Goal: Information Seeking & Learning: Understand process/instructions

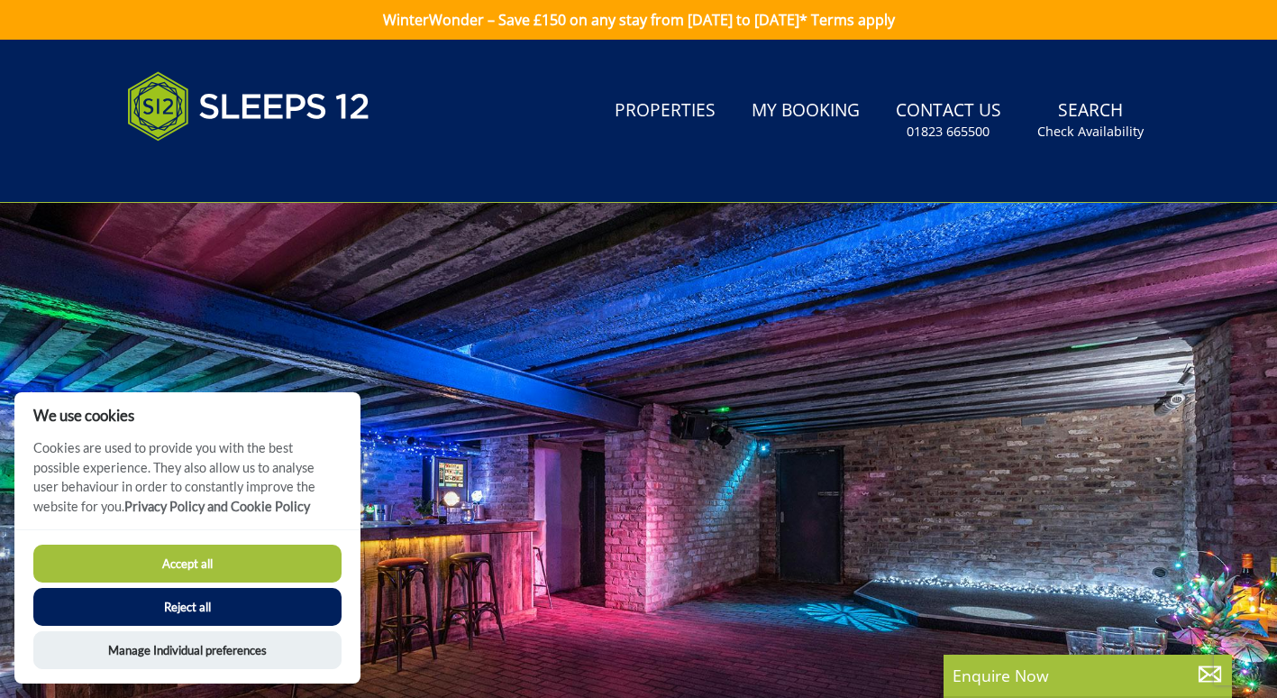
click at [213, 563] on button "Accept all" at bounding box center [187, 563] width 308 height 38
checkbox input "true"
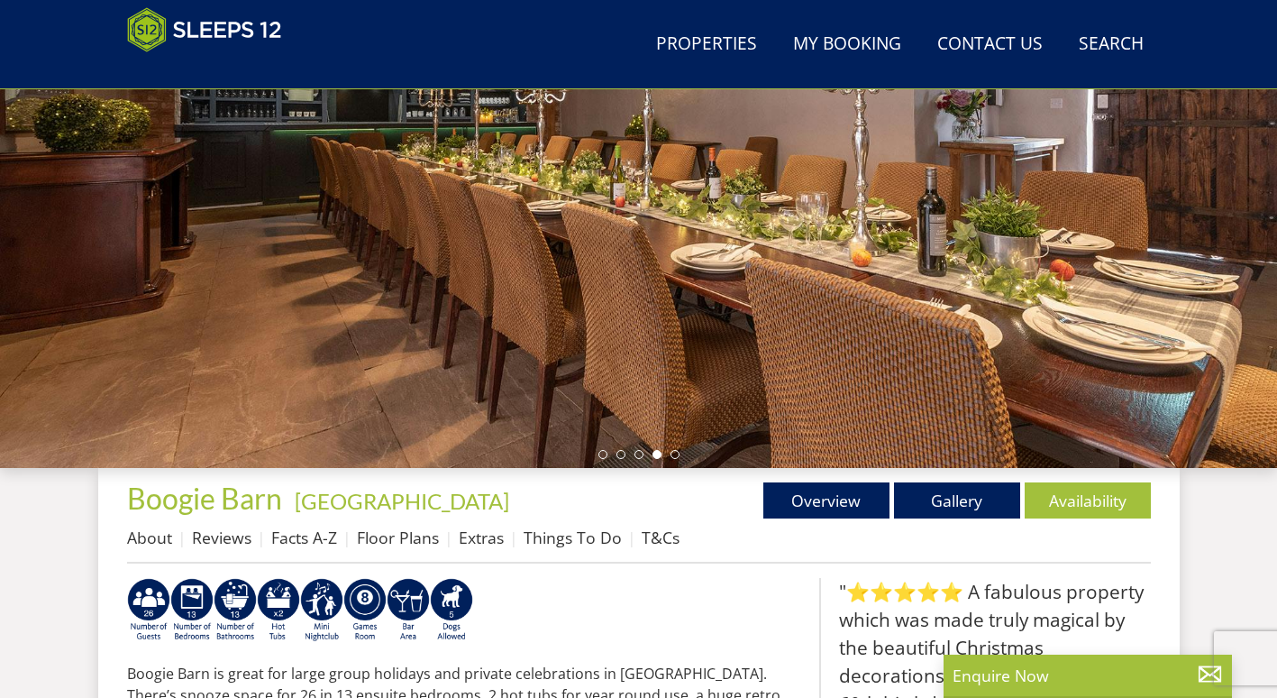
scroll to position [354, 0]
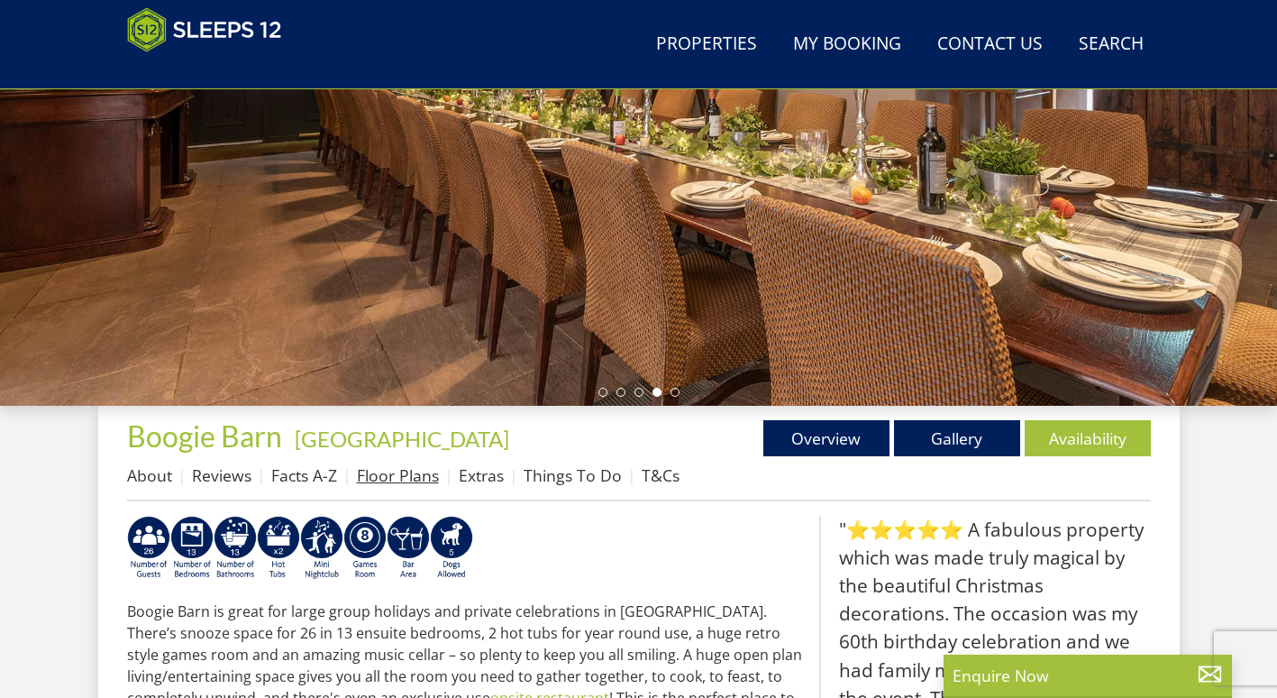
drag, startPoint x: 387, startPoint y: 478, endPoint x: 401, endPoint y: 478, distance: 14.4
click at [387, 478] on link "Floor Plans" at bounding box center [398, 475] width 82 height 22
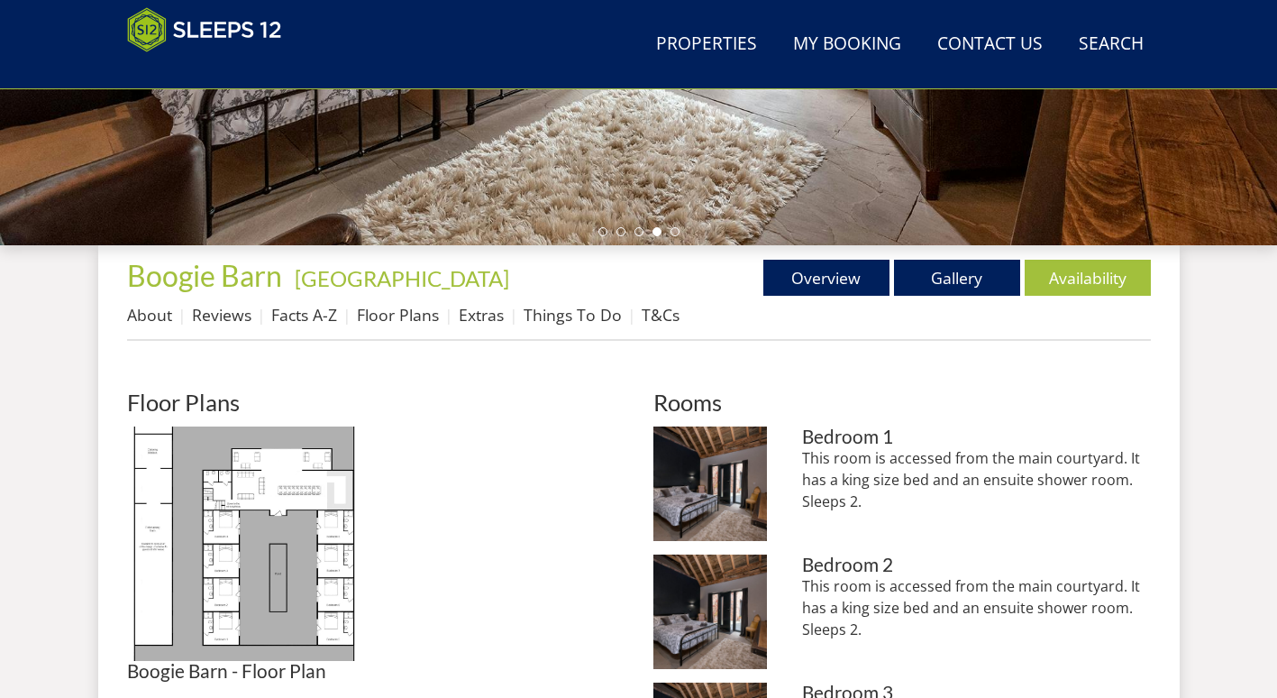
scroll to position [529, 0]
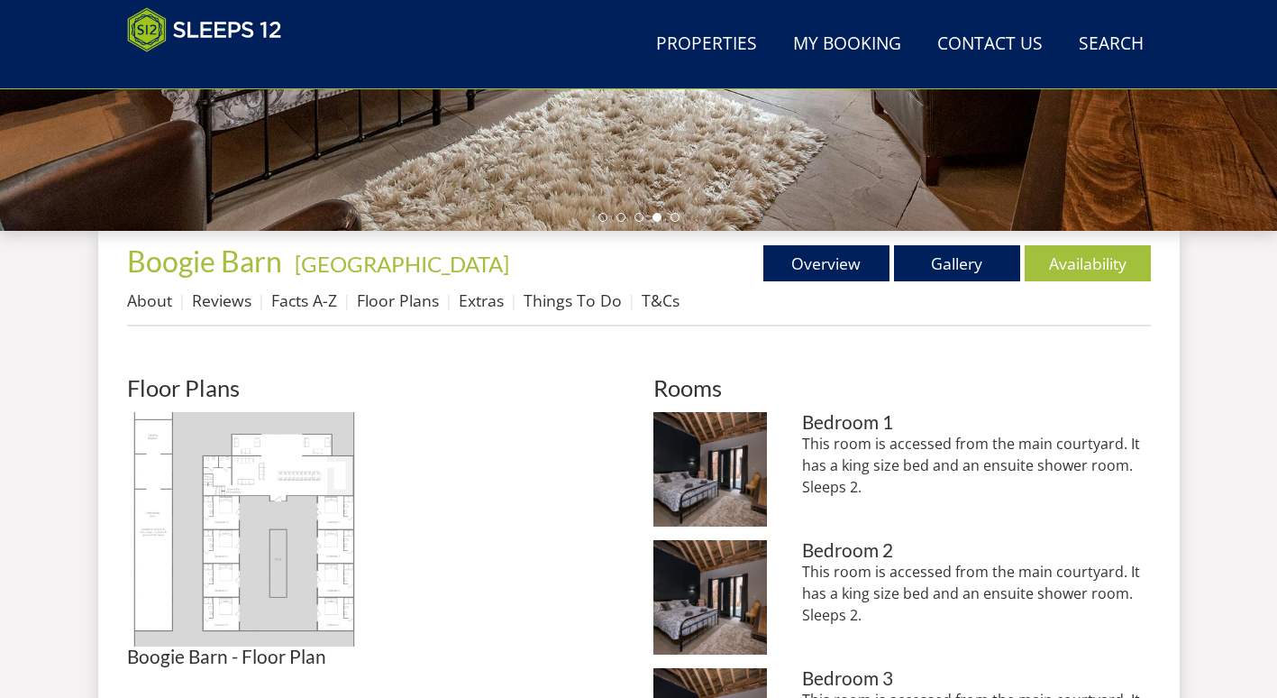
click at [230, 555] on img at bounding box center [244, 529] width 234 height 234
click at [228, 575] on img at bounding box center [244, 529] width 234 height 234
